Goal: Information Seeking & Learning: Learn about a topic

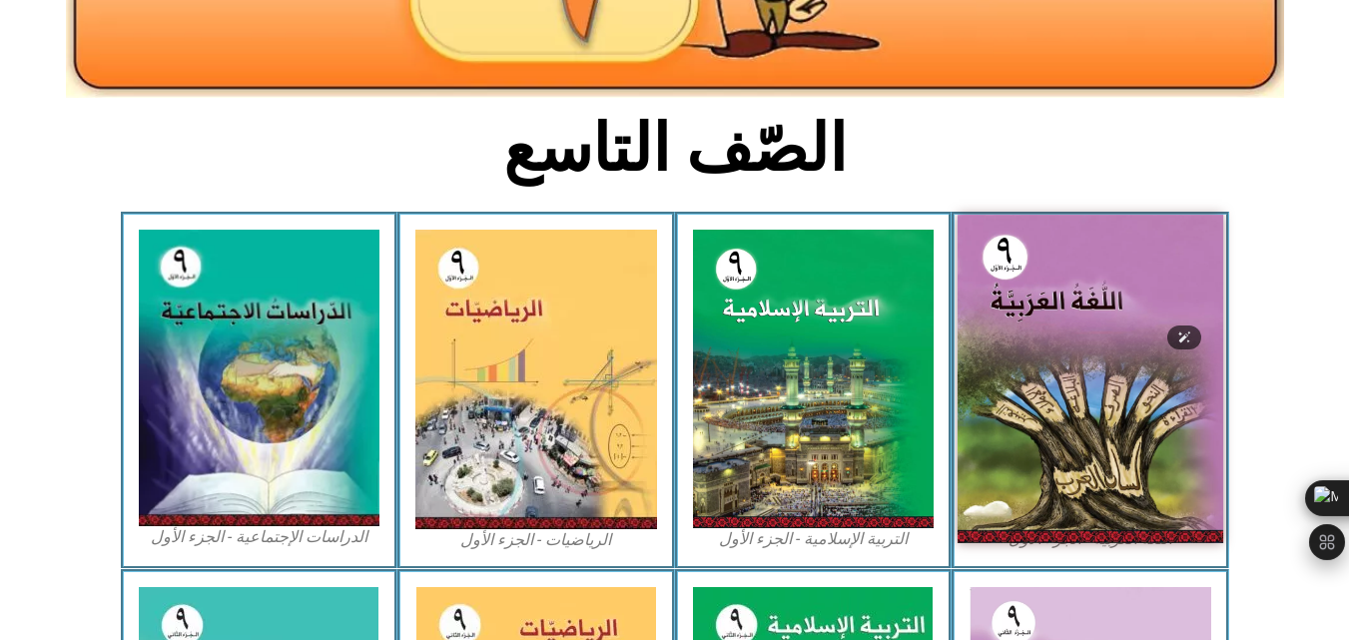
scroll to position [599, 0]
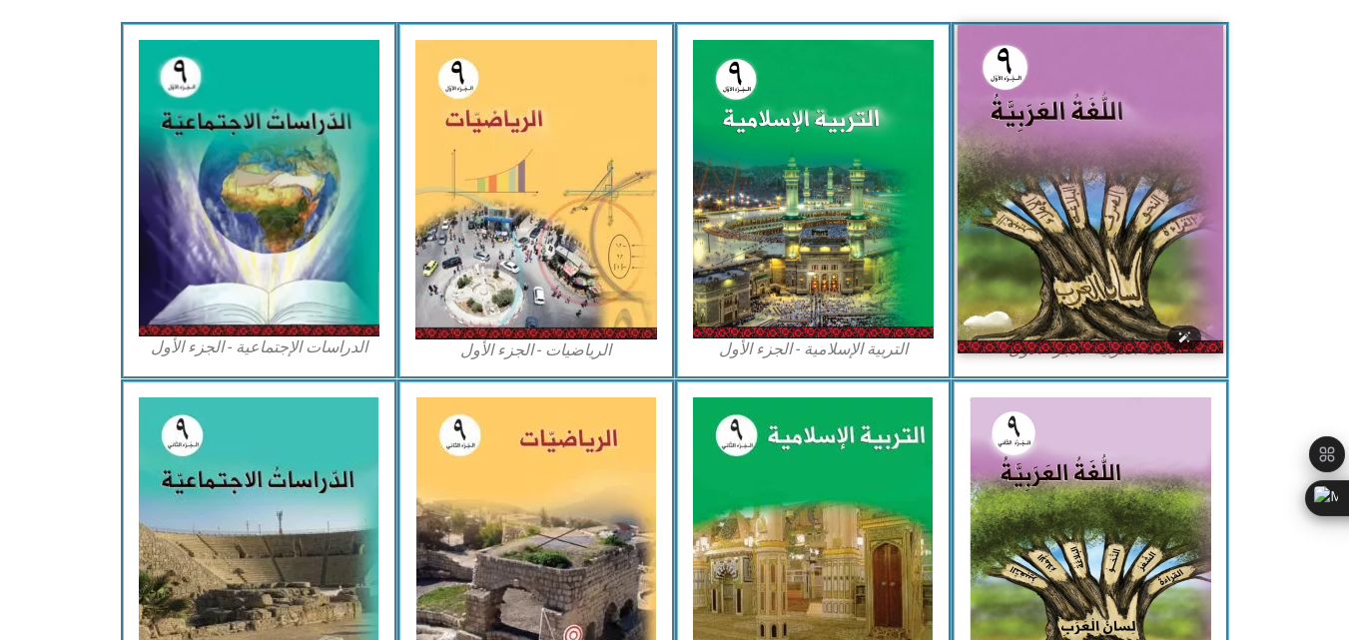
click at [1043, 234] on img at bounding box center [1091, 189] width 266 height 329
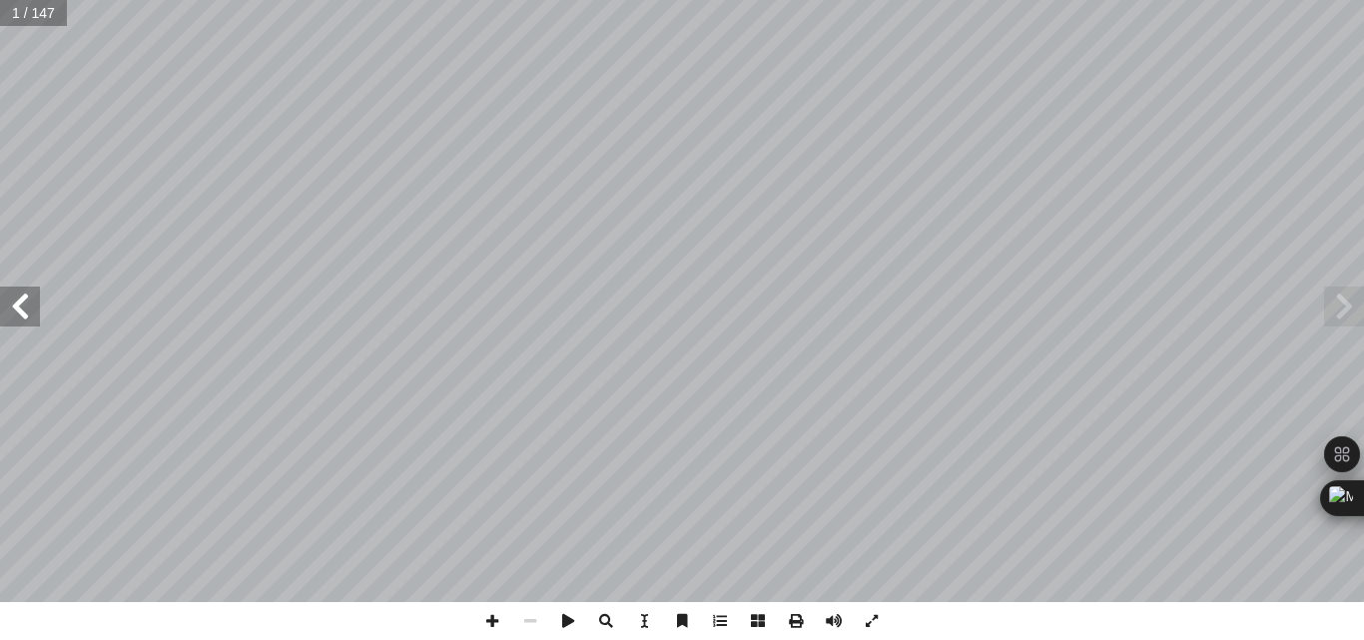
click at [26, 316] on span at bounding box center [20, 307] width 40 height 40
click at [17, 323] on span at bounding box center [20, 307] width 40 height 40
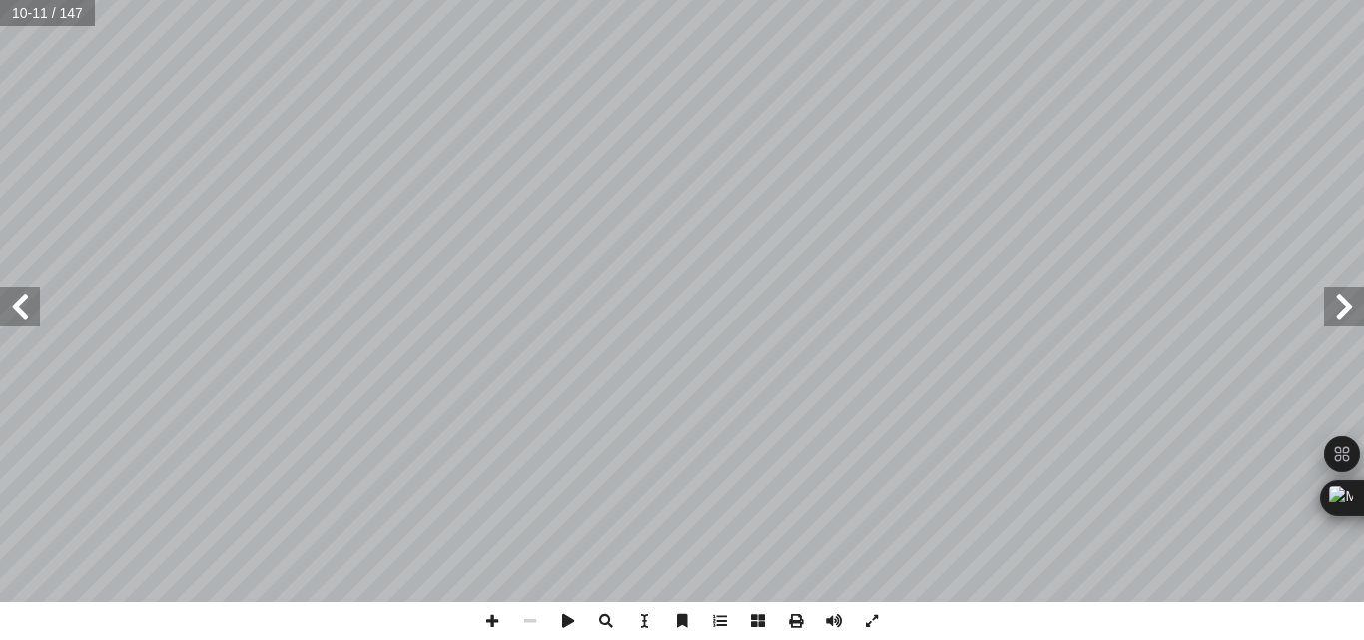
click at [17, 323] on span at bounding box center [20, 307] width 40 height 40
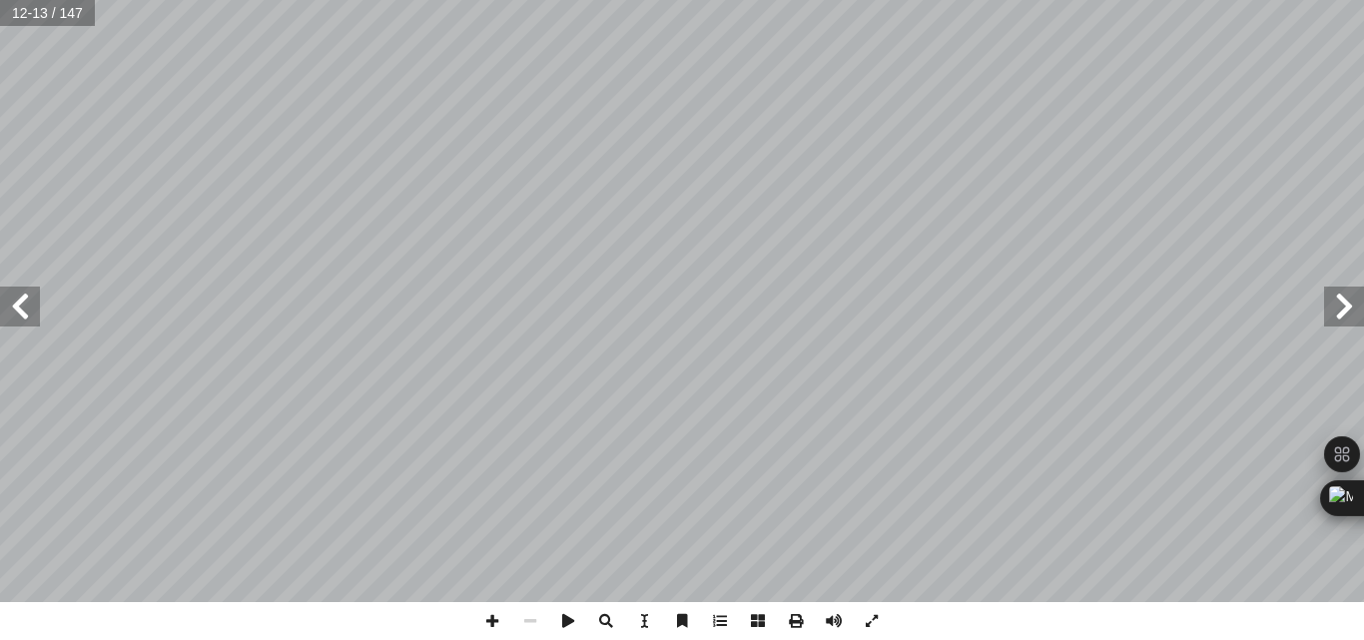
click at [17, 323] on span at bounding box center [20, 307] width 40 height 40
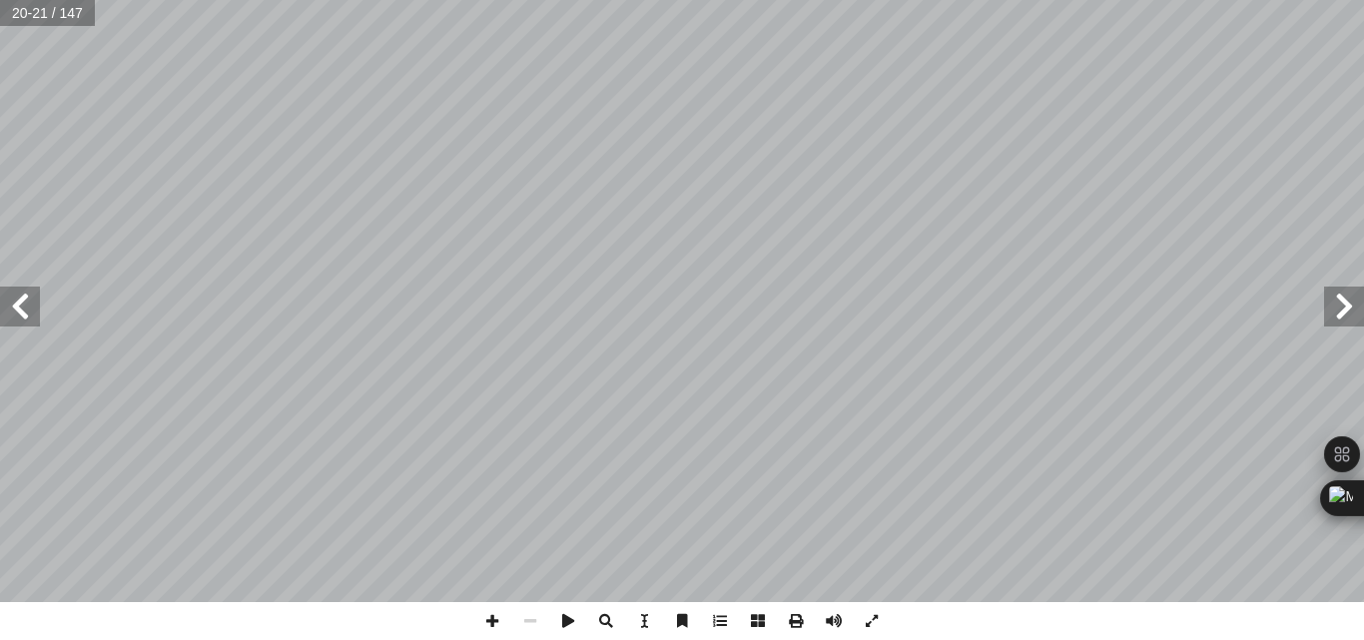
click at [17, 323] on span at bounding box center [20, 307] width 40 height 40
click at [494, 628] on span at bounding box center [492, 621] width 38 height 38
click at [527, 624] on span at bounding box center [530, 621] width 38 height 38
